Goal: Navigation & Orientation: Find specific page/section

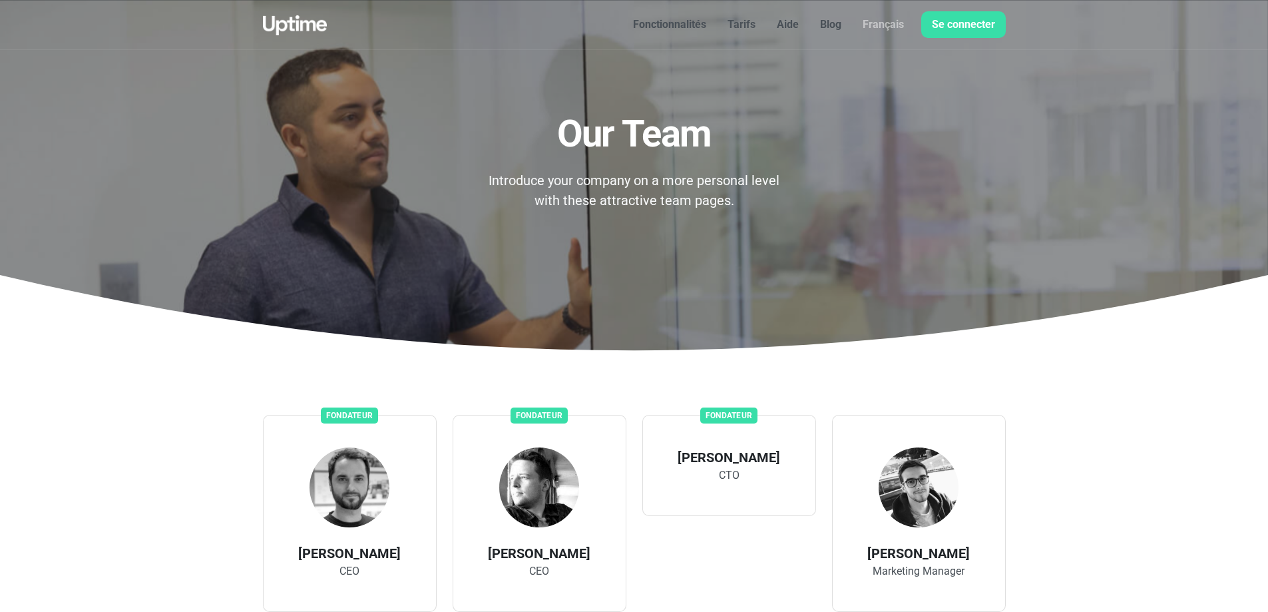
click at [677, 24] on font "Fonctionnalités" at bounding box center [669, 24] width 73 height 13
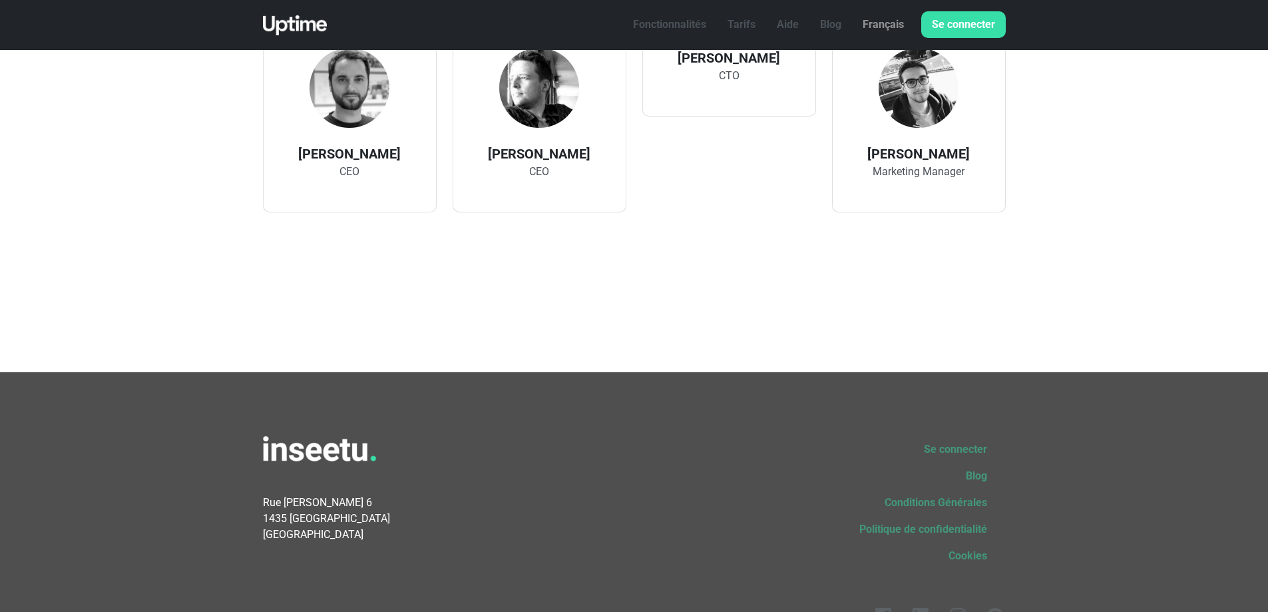
scroll to position [481, 0]
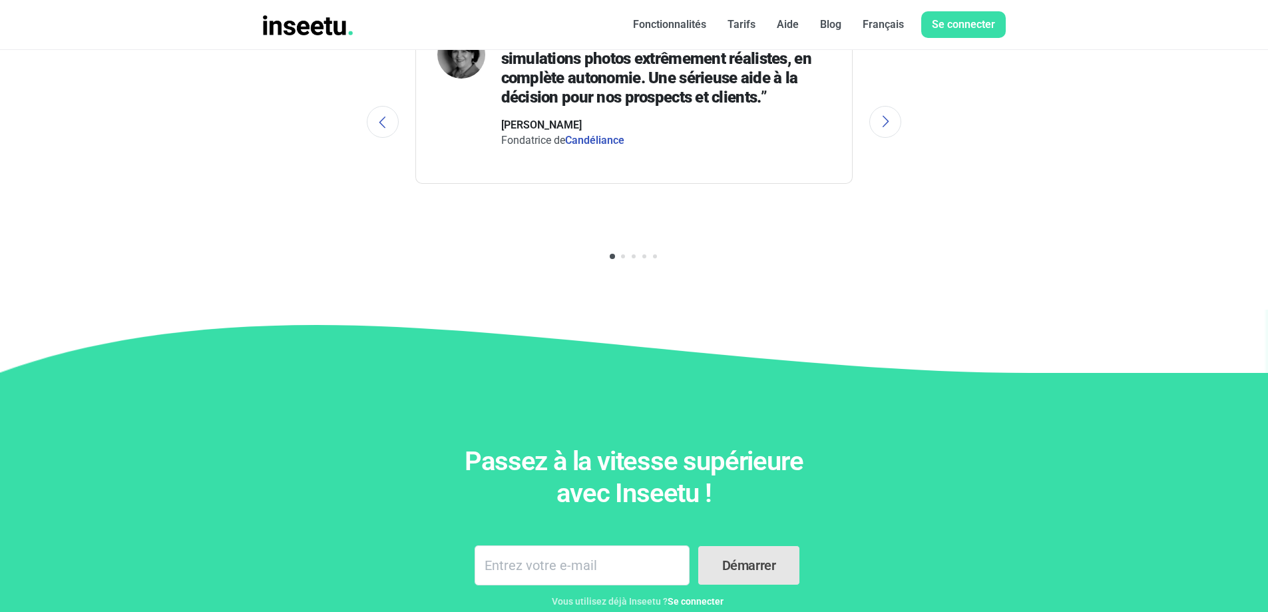
scroll to position [2376, 0]
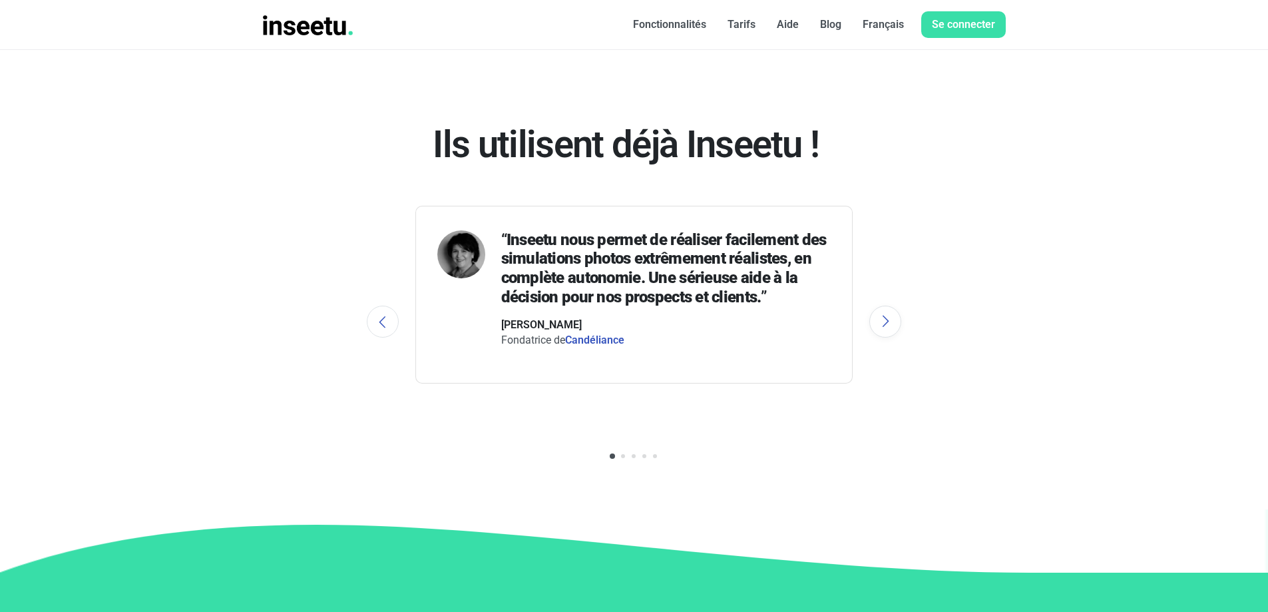
click at [884, 322] on button "Next" at bounding box center [886, 322] width 32 height 32
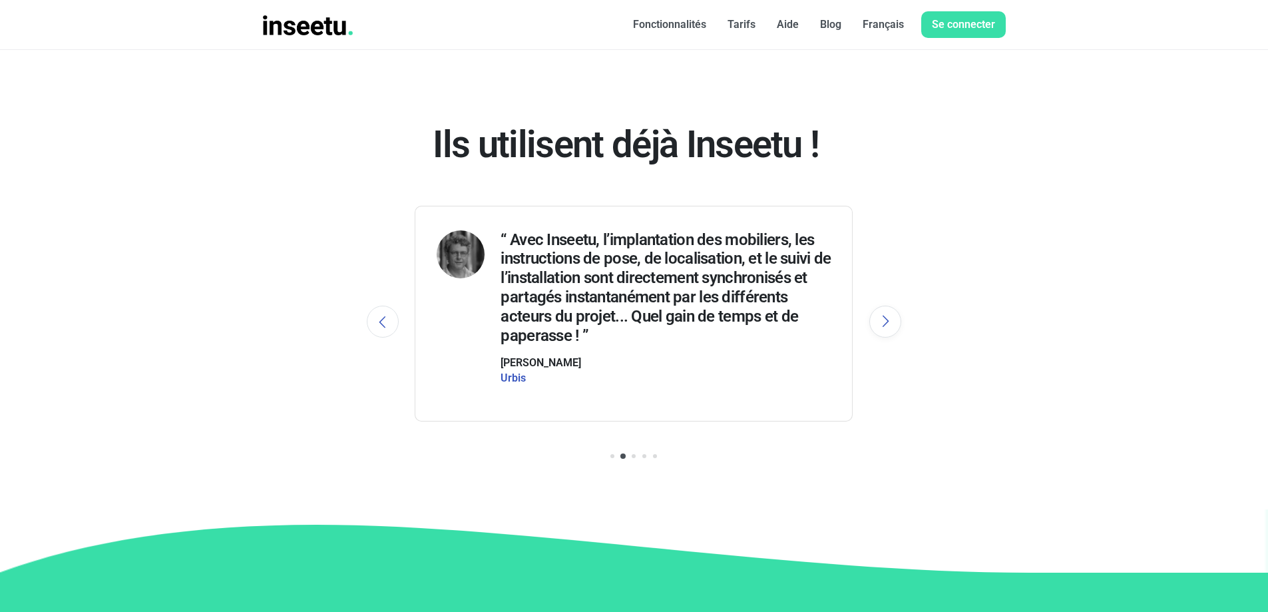
click at [885, 322] on button "Next" at bounding box center [886, 322] width 32 height 32
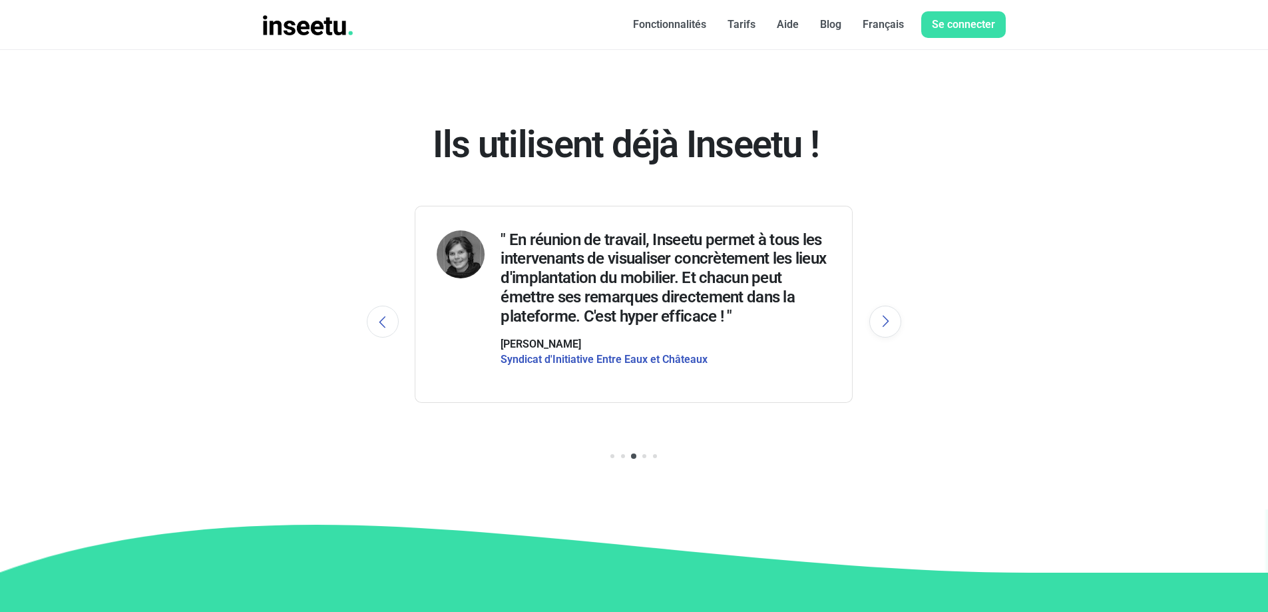
click at [885, 322] on button "Next" at bounding box center [886, 322] width 32 height 32
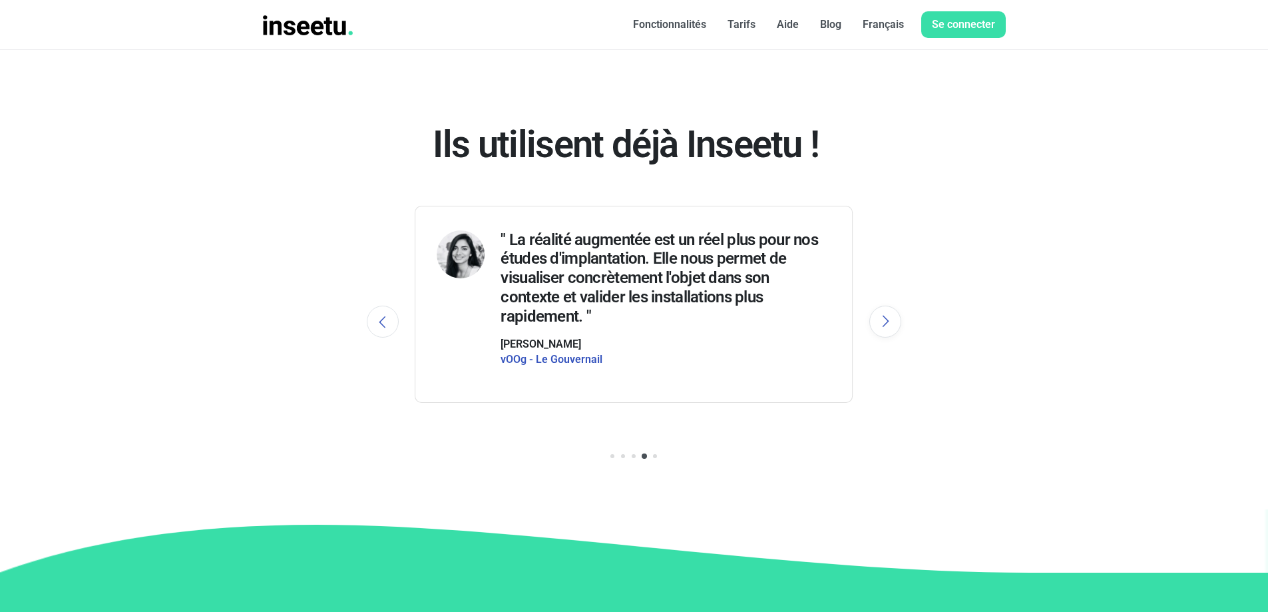
click at [886, 322] on button "Next" at bounding box center [886, 322] width 32 height 32
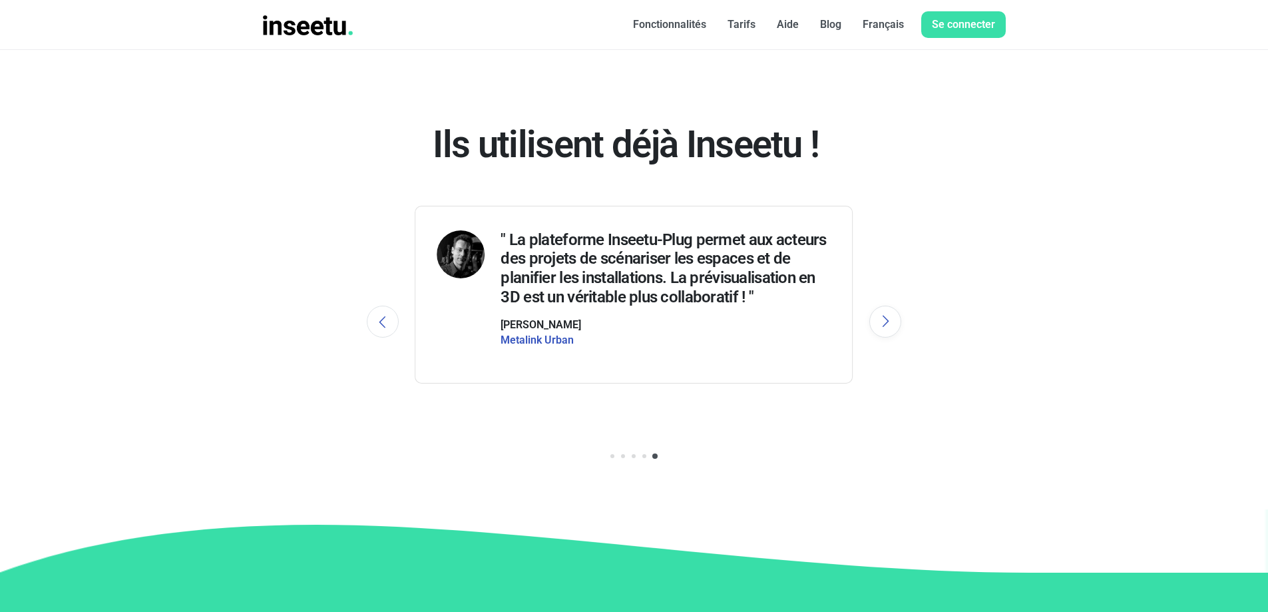
click at [887, 322] on button "Next" at bounding box center [886, 322] width 32 height 32
